Goal: Find specific page/section: Find specific page/section

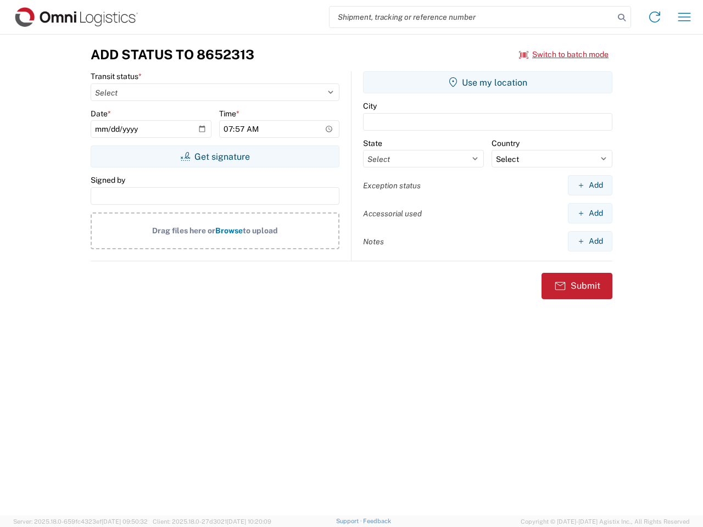
click at [472, 17] on input "search" at bounding box center [472, 17] width 285 height 21
click at [622, 18] on icon at bounding box center [621, 17] width 15 height 15
click at [655, 17] on icon at bounding box center [655, 17] width 18 height 18
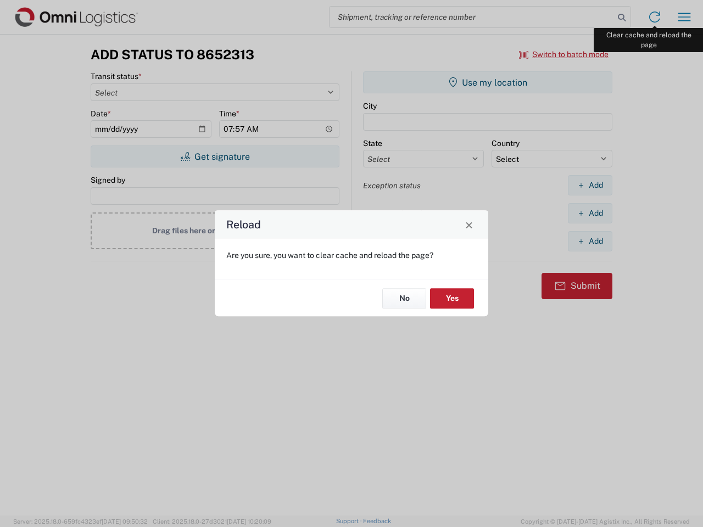
click at [684, 17] on div "Reload Are you sure, you want to clear cache and reload the page? No Yes" at bounding box center [351, 263] width 703 height 527
click at [564, 54] on div "Reload Are you sure, you want to clear cache and reload the page? No Yes" at bounding box center [351, 263] width 703 height 527
click at [215, 157] on div "Reload Are you sure, you want to clear cache and reload the page? No Yes" at bounding box center [351, 263] width 703 height 527
click at [488, 82] on div "Reload Are you sure, you want to clear cache and reload the page? No Yes" at bounding box center [351, 263] width 703 height 527
click at [590, 185] on div "Reload Are you sure, you want to clear cache and reload the page? No Yes" at bounding box center [351, 263] width 703 height 527
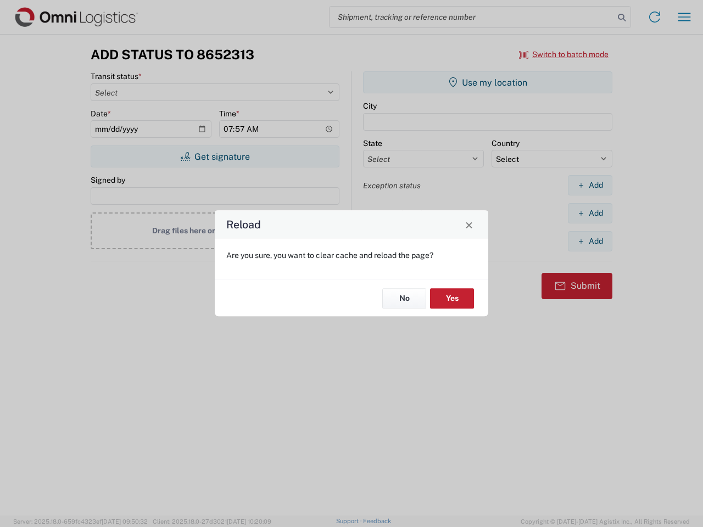
click at [590, 213] on div "Reload Are you sure, you want to clear cache and reload the page? No Yes" at bounding box center [351, 263] width 703 height 527
click at [590, 241] on div "Reload Are you sure, you want to clear cache and reload the page? No Yes" at bounding box center [351, 263] width 703 height 527
